Goal: Task Accomplishment & Management: Manage account settings

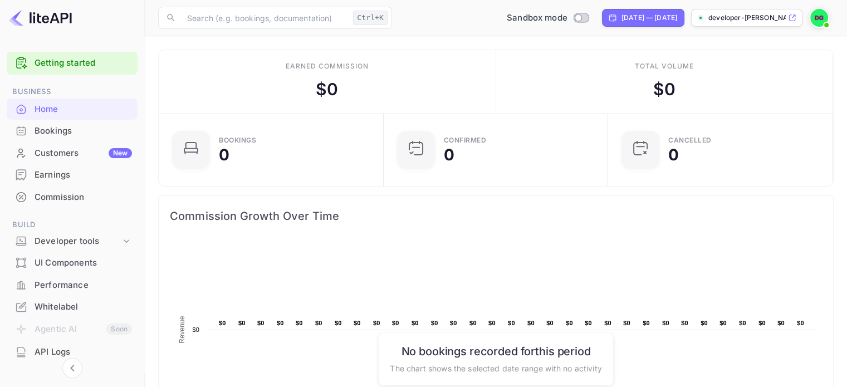
click at [744, 12] on div "developer-[PERSON_NAME]-cf801..." at bounding box center [746, 18] width 111 height 18
click at [109, 241] on div "Developer tools" at bounding box center [78, 241] width 86 height 13
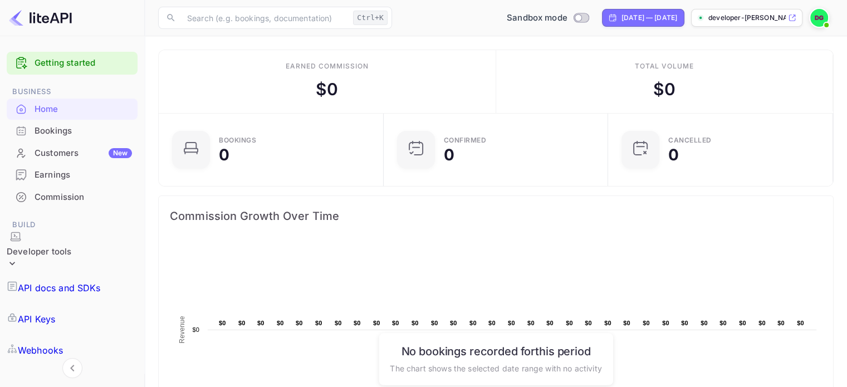
click at [55, 312] on p "API Keys" at bounding box center [36, 318] width 37 height 13
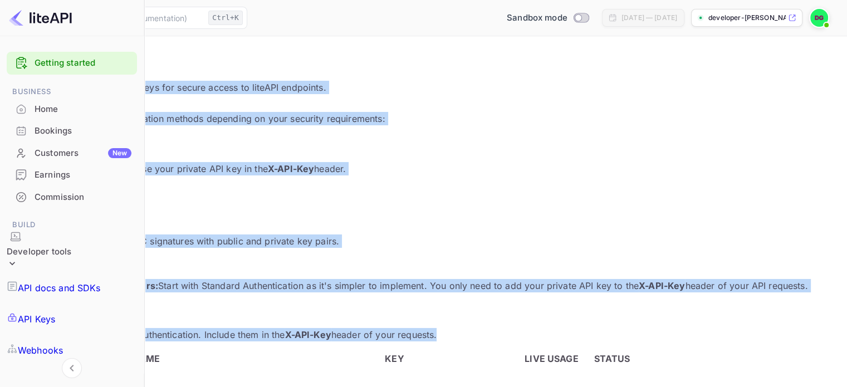
drag, startPoint x: 197, startPoint y: 85, endPoint x: 364, endPoint y: 257, distance: 240.1
click at [372, 268] on main "API Keys Create and manage your API keys for secure access to liteAPI endpoints…" at bounding box center [423, 386] width 847 height 701
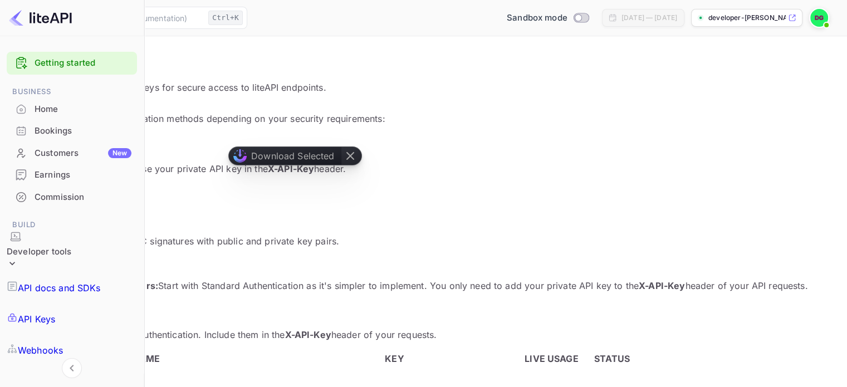
click at [153, 62] on main "API Keys Create and manage your API keys for secure access to liteAPI endpoints…" at bounding box center [423, 386] width 847 height 701
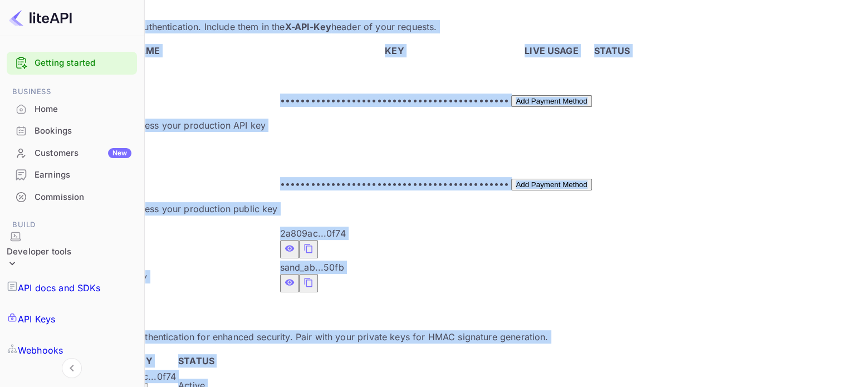
scroll to position [314, 0]
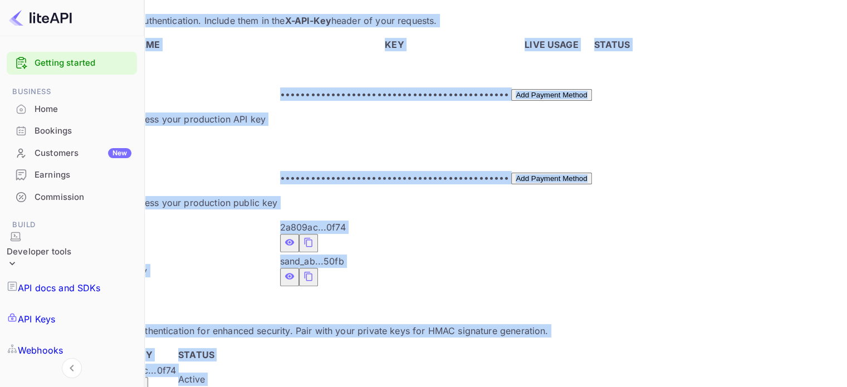
drag, startPoint x: 160, startPoint y: 57, endPoint x: 532, endPoint y: 385, distance: 495.4
click at [532, 385] on main "API Keys Create and manage your API keys for secure access to liteAPI endpoints…" at bounding box center [423, 72] width 847 height 701
click at [294, 342] on div "LiteAPI supports two authentication methods depending on your security requirem…" at bounding box center [423, 104] width 820 height 612
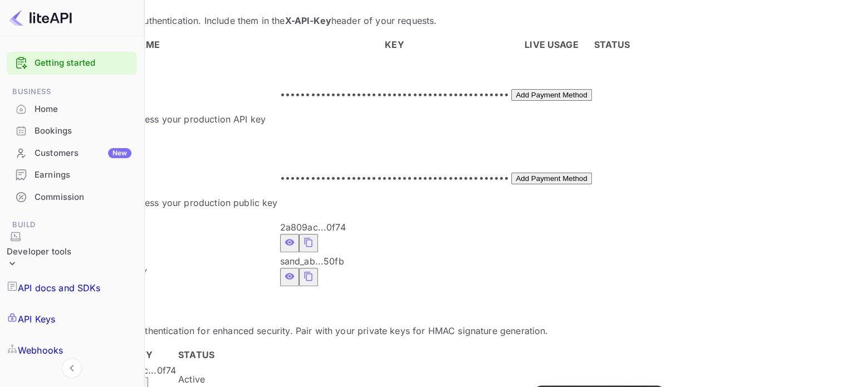
click at [144, 379] on icon "public api keys table" at bounding box center [139, 385] width 10 height 13
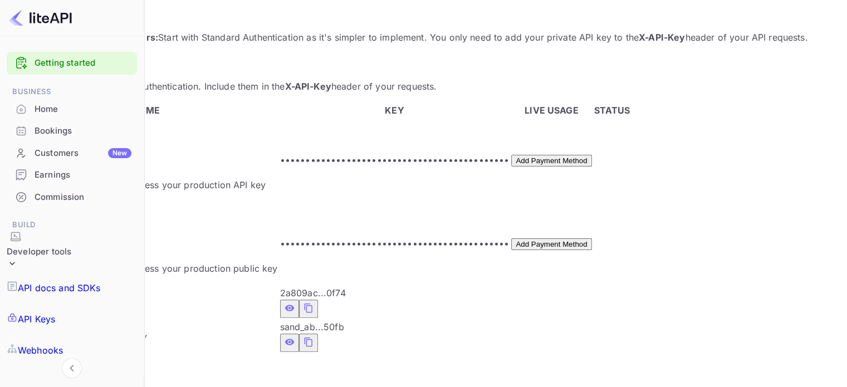
scroll to position [219, 0]
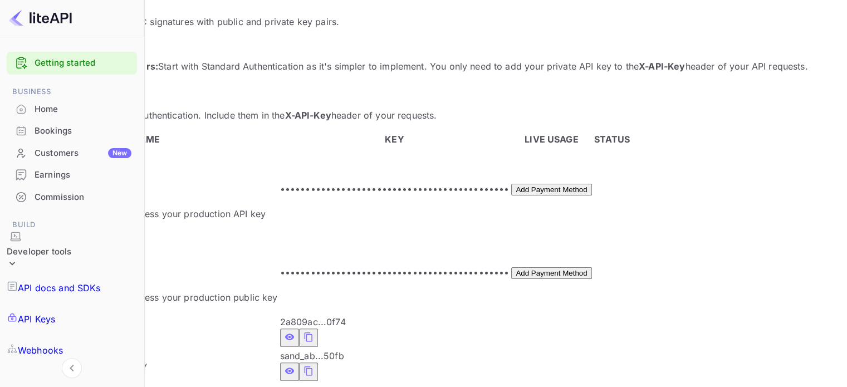
click at [631, 134] on table "NAME KEY LIVE USAGE STATUS Production Key Not enabled Add a payment method to a…" at bounding box center [322, 257] width 618 height 252
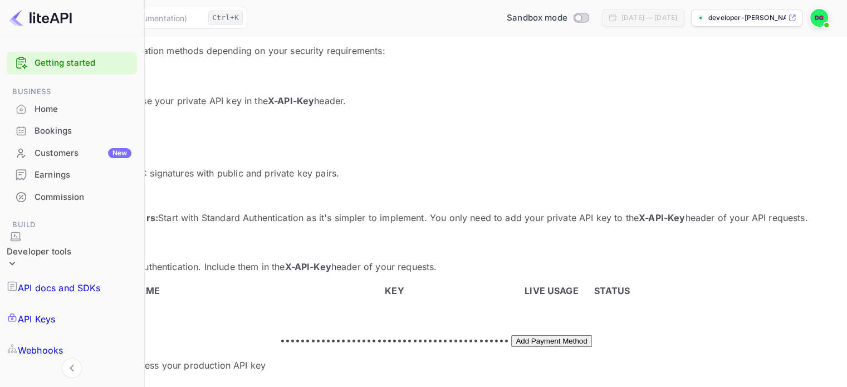
scroll to position [0, 0]
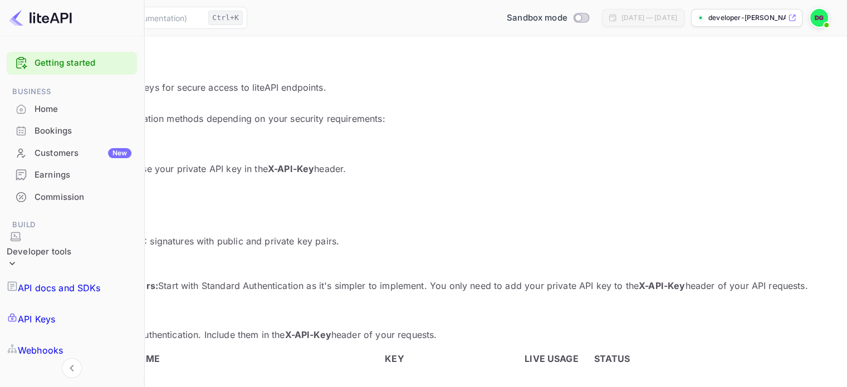
drag, startPoint x: 755, startPoint y: 21, endPoint x: 799, endPoint y: 48, distance: 51.3
click at [791, 63] on p "API Keys" at bounding box center [423, 64] width 820 height 13
click at [817, 20] on img at bounding box center [819, 18] width 18 height 18
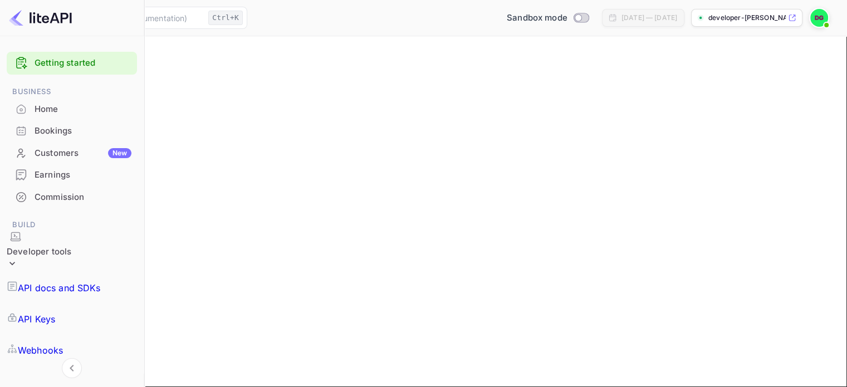
drag, startPoint x: 220, startPoint y: 155, endPoint x: 170, endPoint y: 155, distance: 50.1
click at [112, 125] on input "Developer" at bounding box center [62, 119] width 99 height 12
type input "[PERSON_NAME]"
type input "[PHONE_NUMBER]"
type input "No, 4.[PERSON_NAME], Twiga Mivumoni, Twiga Mivumoni"
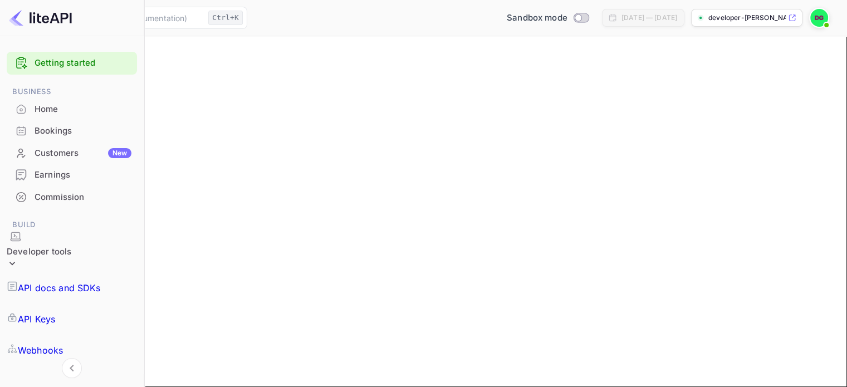
type input "[GEOGRAPHIC_DATA]"
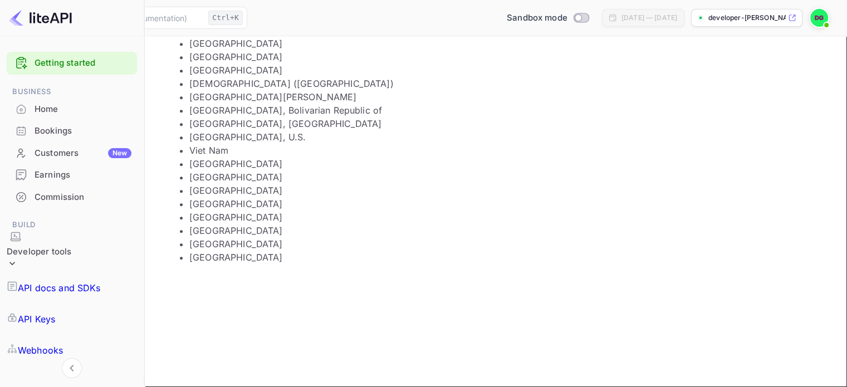
type input "[PERSON_NAME]"
click at [112, 151] on input "[PERSON_NAME]" at bounding box center [62, 146] width 99 height 12
type input "G"
type input "[PERSON_NAME]"
type input "[GEOGRAPHIC_DATA]"
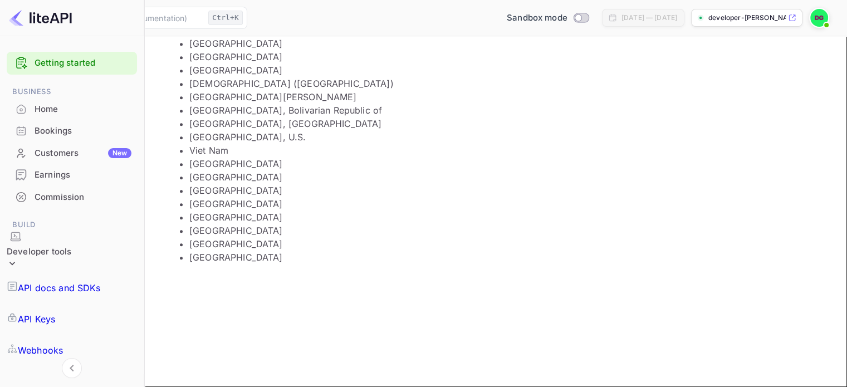
click at [112, 272] on input "Country" at bounding box center [62, 266] width 99 height 12
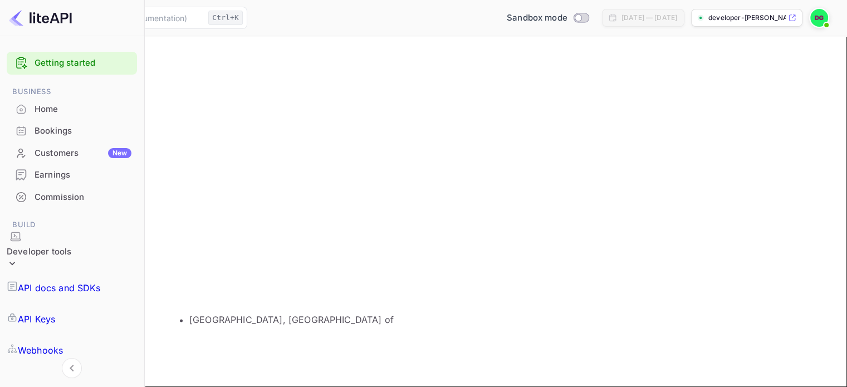
click at [281, 316] on li "[GEOGRAPHIC_DATA], [GEOGRAPHIC_DATA] of" at bounding box center [336, 319] width 294 height 13
type input "[GEOGRAPHIC_DATA], [GEOGRAPHIC_DATA] of"
click at [112, 318] on input "(GMT+01:00) [GEOGRAPHIC_DATA]" at bounding box center [62, 324] width 99 height 12
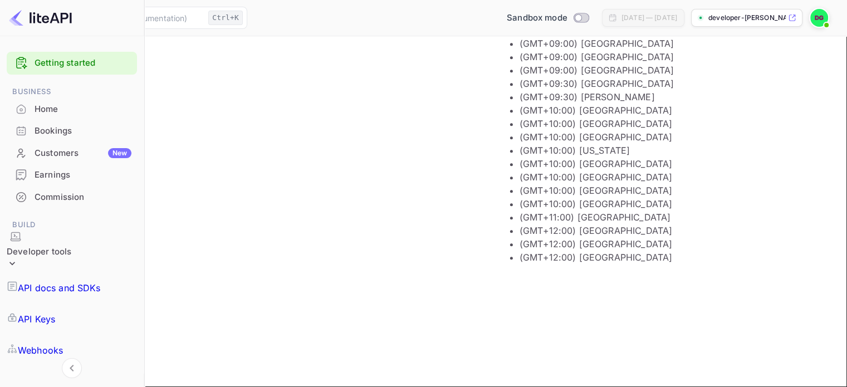
scroll to position [1280, 0]
type input "(GMT+03:00) [GEOGRAPHIC_DATA]"
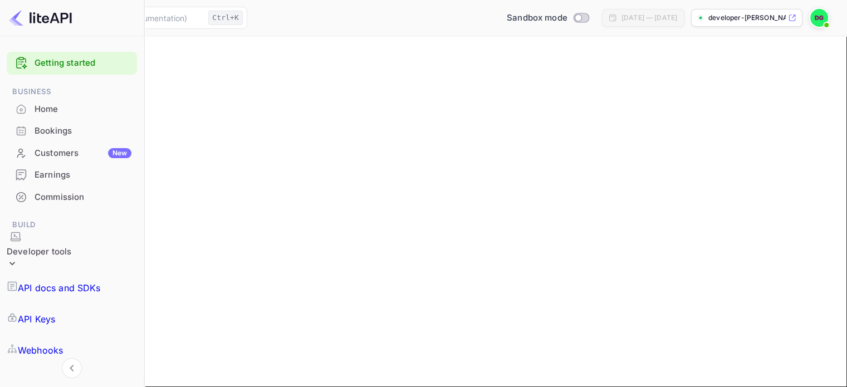
click at [68, 350] on button "Update profile" at bounding box center [40, 356] width 55 height 12
click at [130, 98] on button "Payment methods" at bounding box center [95, 92] width 68 height 12
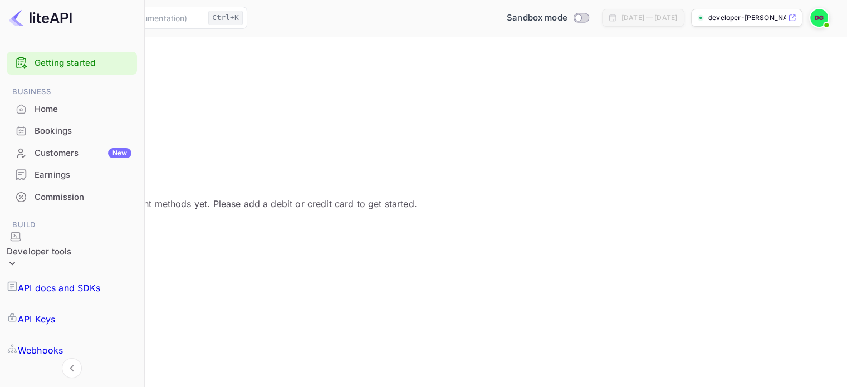
click at [36, 233] on button "Add" at bounding box center [24, 227] width 22 height 12
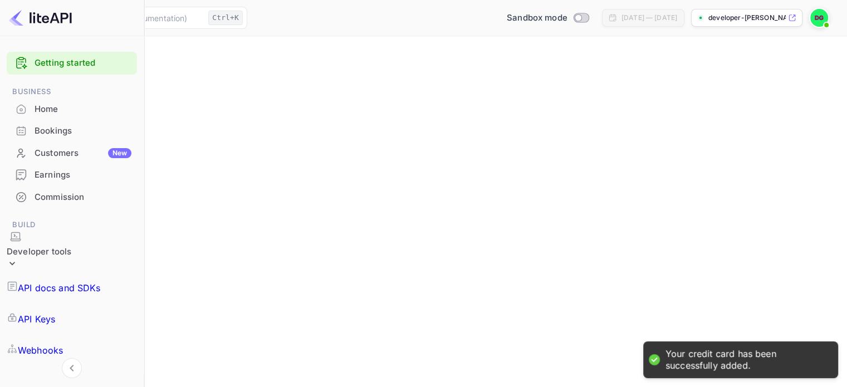
click at [68, 156] on div "Customers New" at bounding box center [83, 153] width 97 height 13
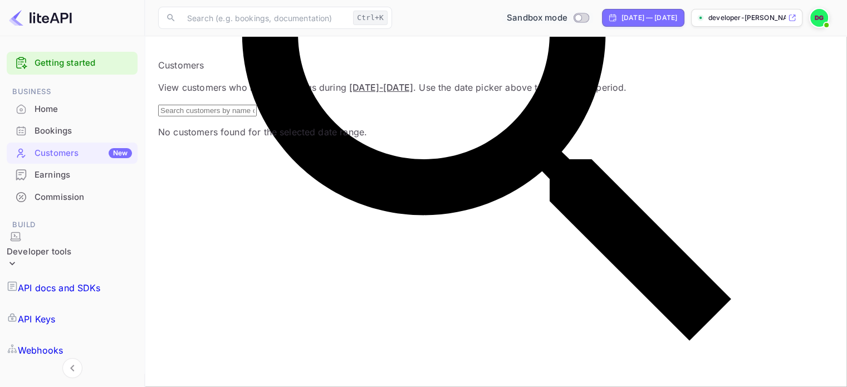
click at [567, 21] on input "Switch to Production mode" at bounding box center [578, 17] width 22 height 7
checkbox input "false"
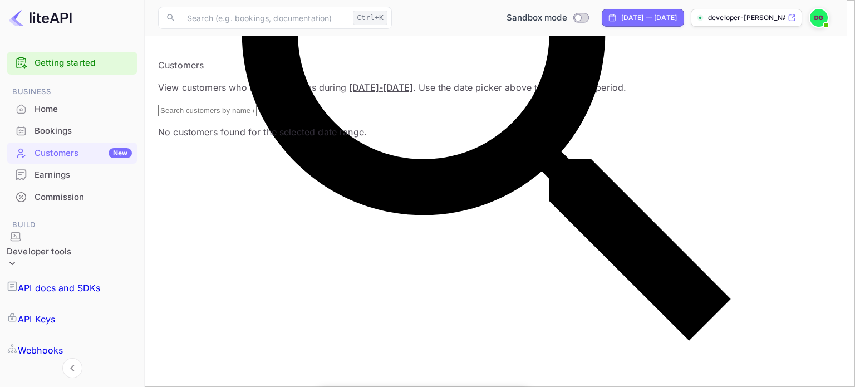
click at [569, 241] on div at bounding box center [427, 193] width 855 height 387
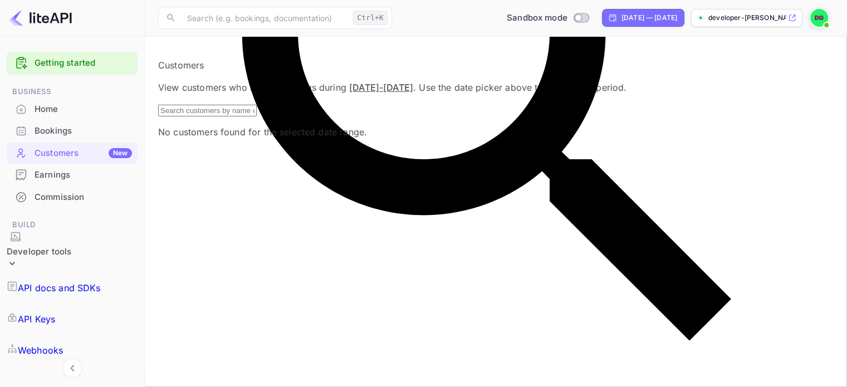
click at [80, 112] on div "Home" at bounding box center [83, 109] width 97 height 13
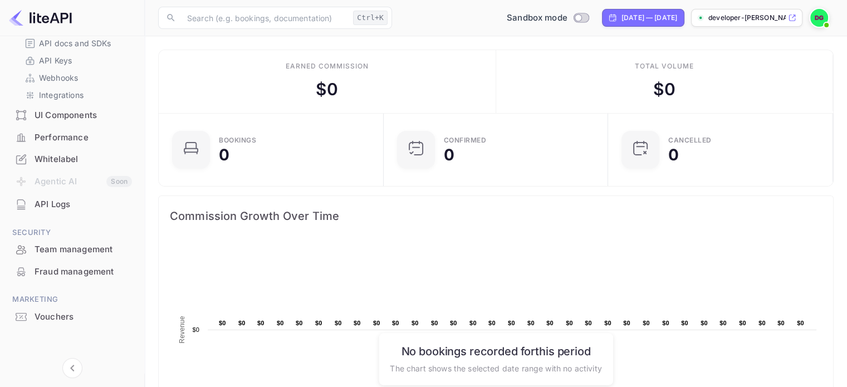
scroll to position [218, 0]
click at [56, 250] on div "Team management" at bounding box center [83, 248] width 97 height 13
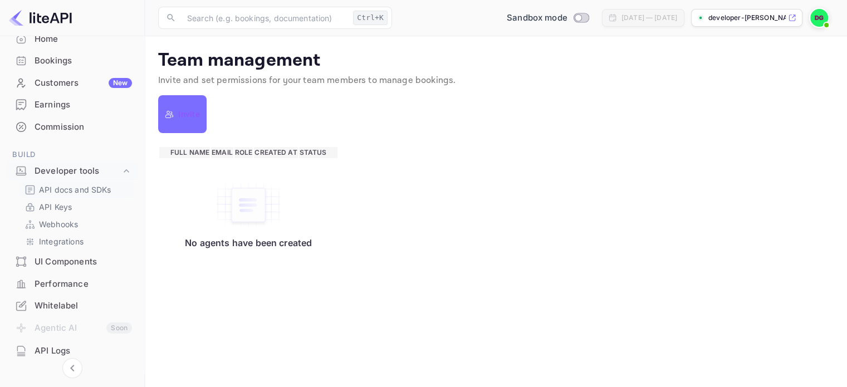
scroll to position [51, 0]
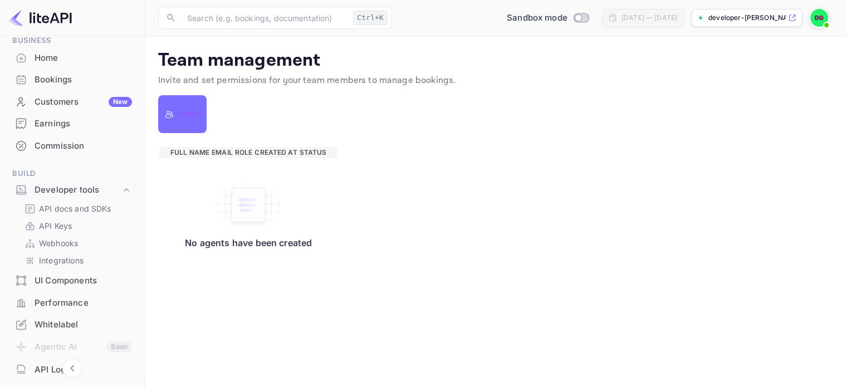
click at [65, 128] on div "Earnings" at bounding box center [83, 123] width 97 height 13
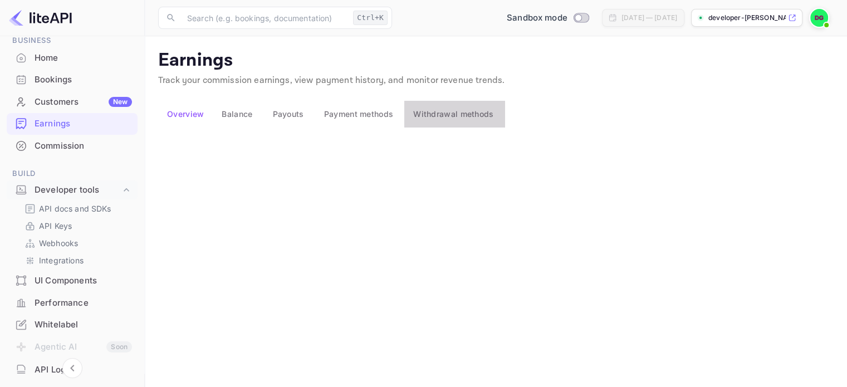
click at [472, 111] on span "Withdrawal methods" at bounding box center [453, 114] width 80 height 10
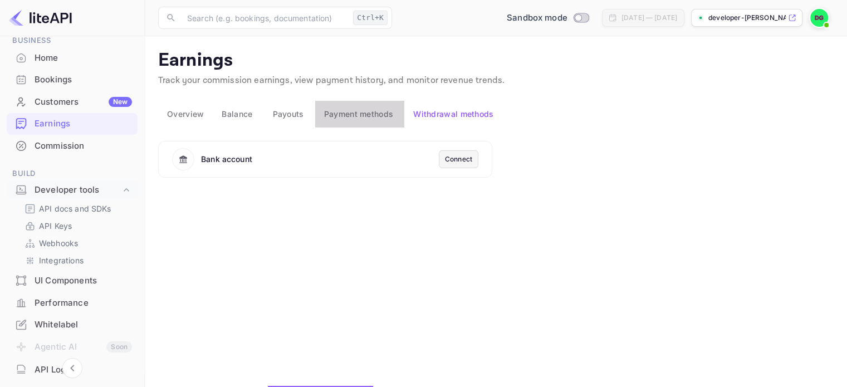
click at [392, 119] on span "Payment methods" at bounding box center [359, 114] width 70 height 10
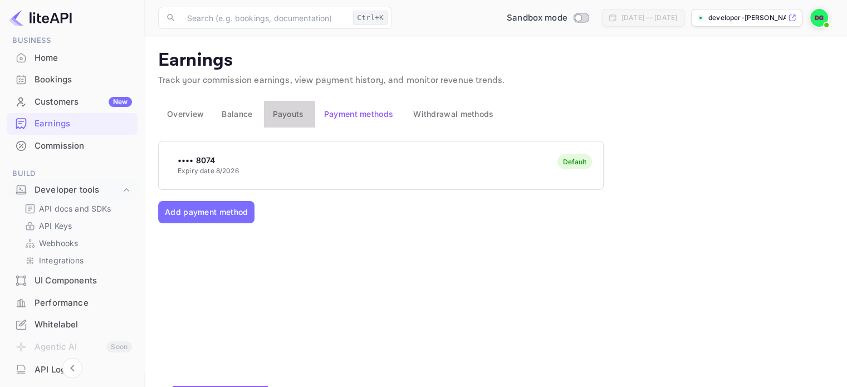
click at [301, 115] on span "Payouts" at bounding box center [288, 114] width 31 height 10
